Goal: Task Accomplishment & Management: Manage account settings

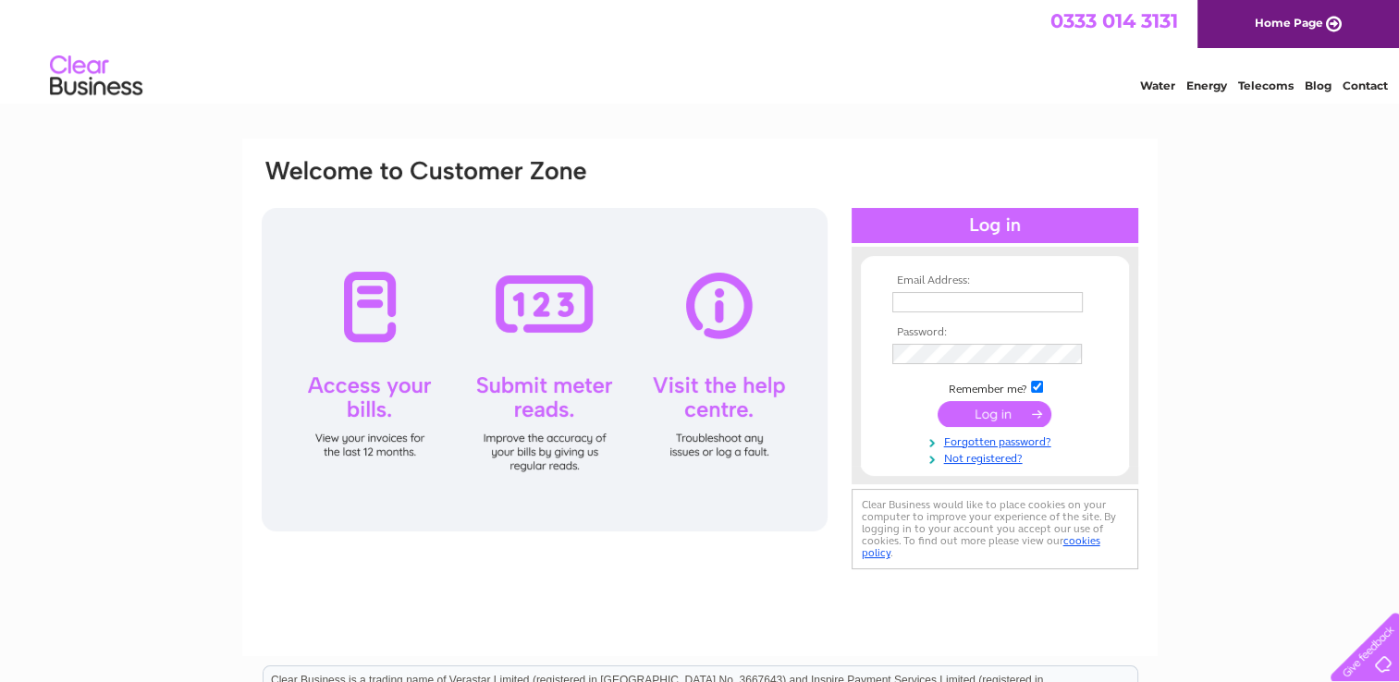
type input "helen@bobinhomes.co.uk"
click at [986, 412] on input "submit" at bounding box center [995, 414] width 114 height 26
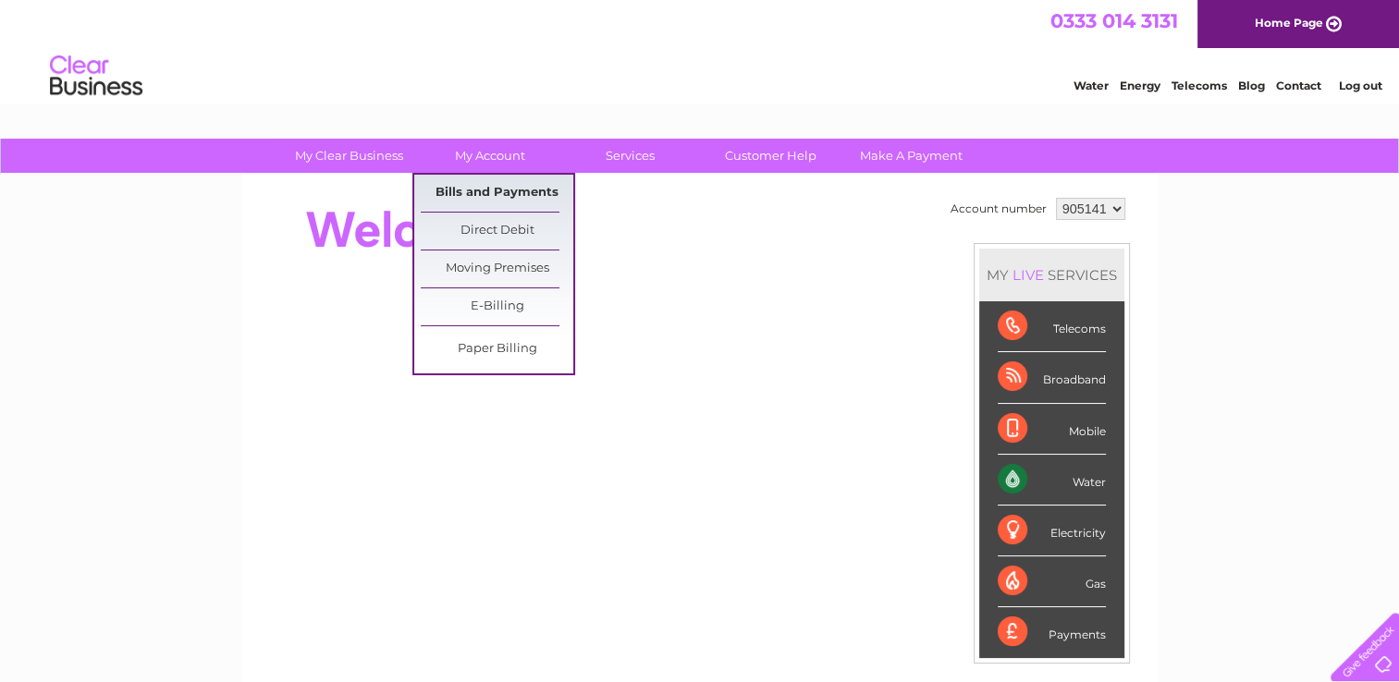
click at [477, 187] on link "Bills and Payments" at bounding box center [497, 193] width 153 height 37
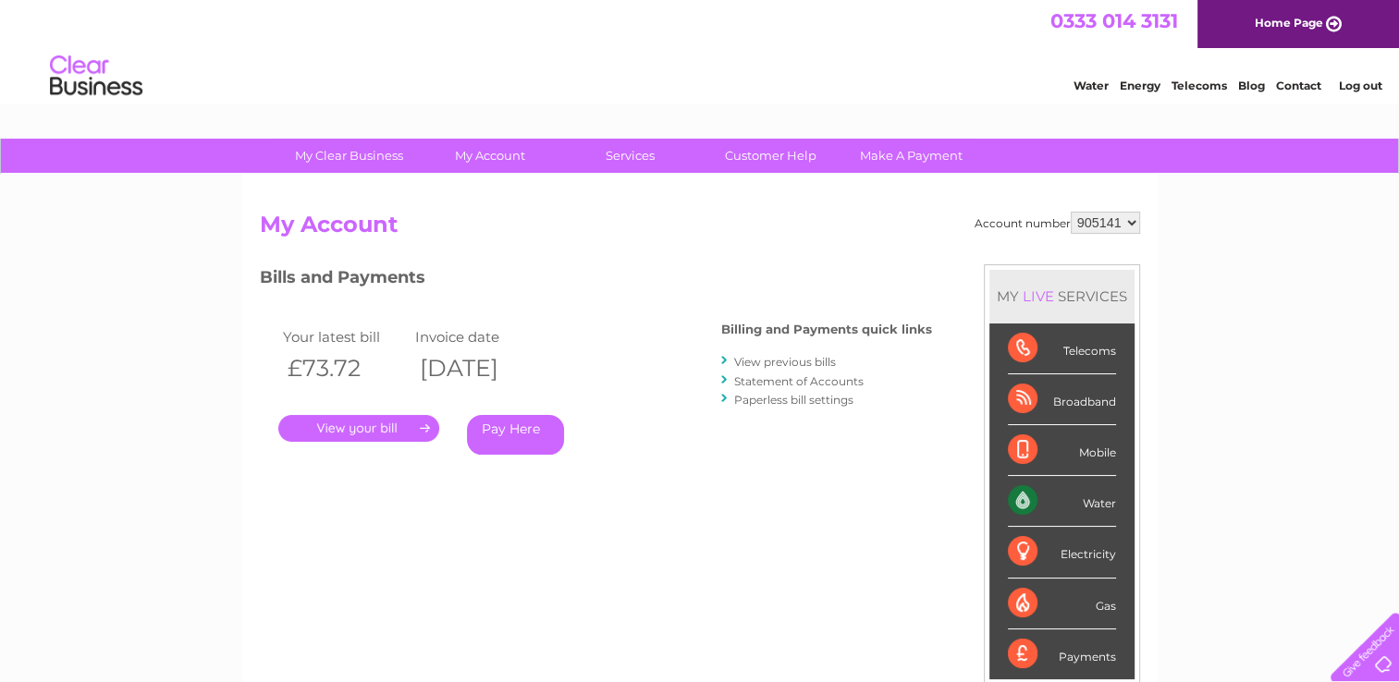
click at [345, 424] on link "." at bounding box center [358, 428] width 161 height 27
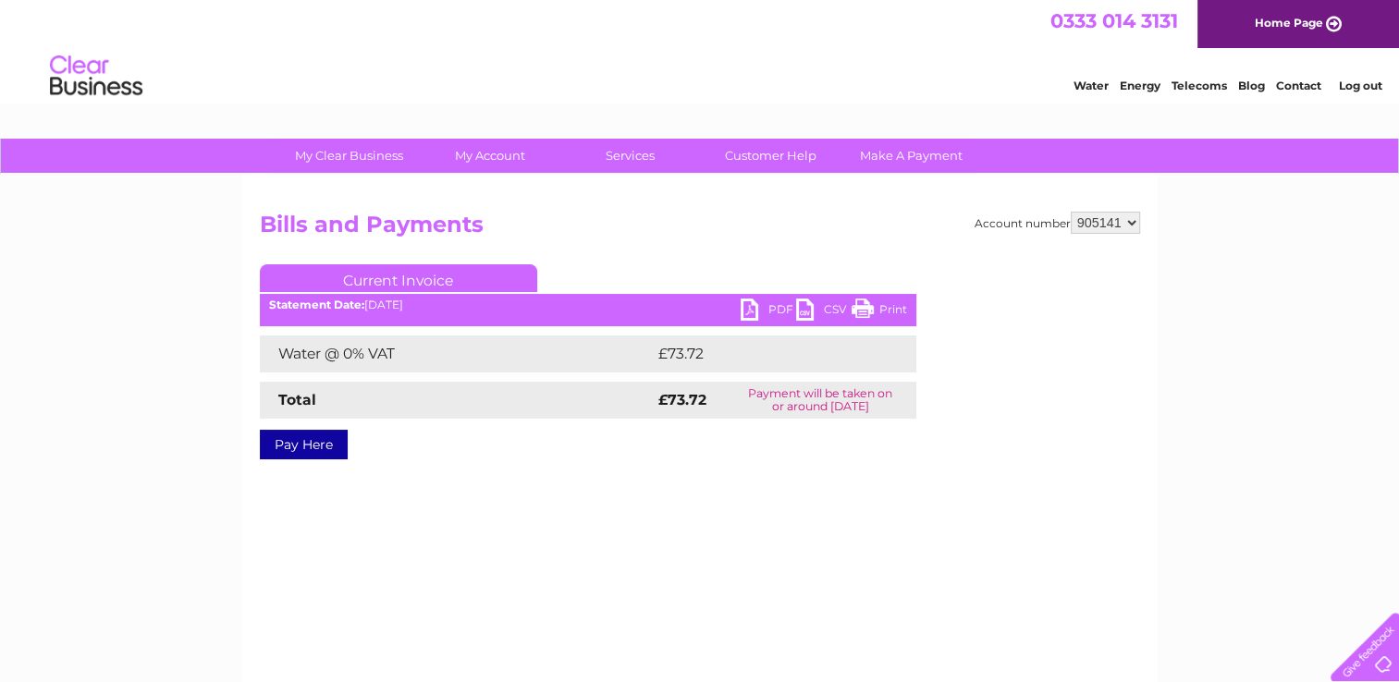
click at [769, 313] on link "PDF" at bounding box center [768, 312] width 55 height 27
click at [1349, 80] on link "Log out" at bounding box center [1359, 86] width 43 height 14
